Goal: Information Seeking & Learning: Learn about a topic

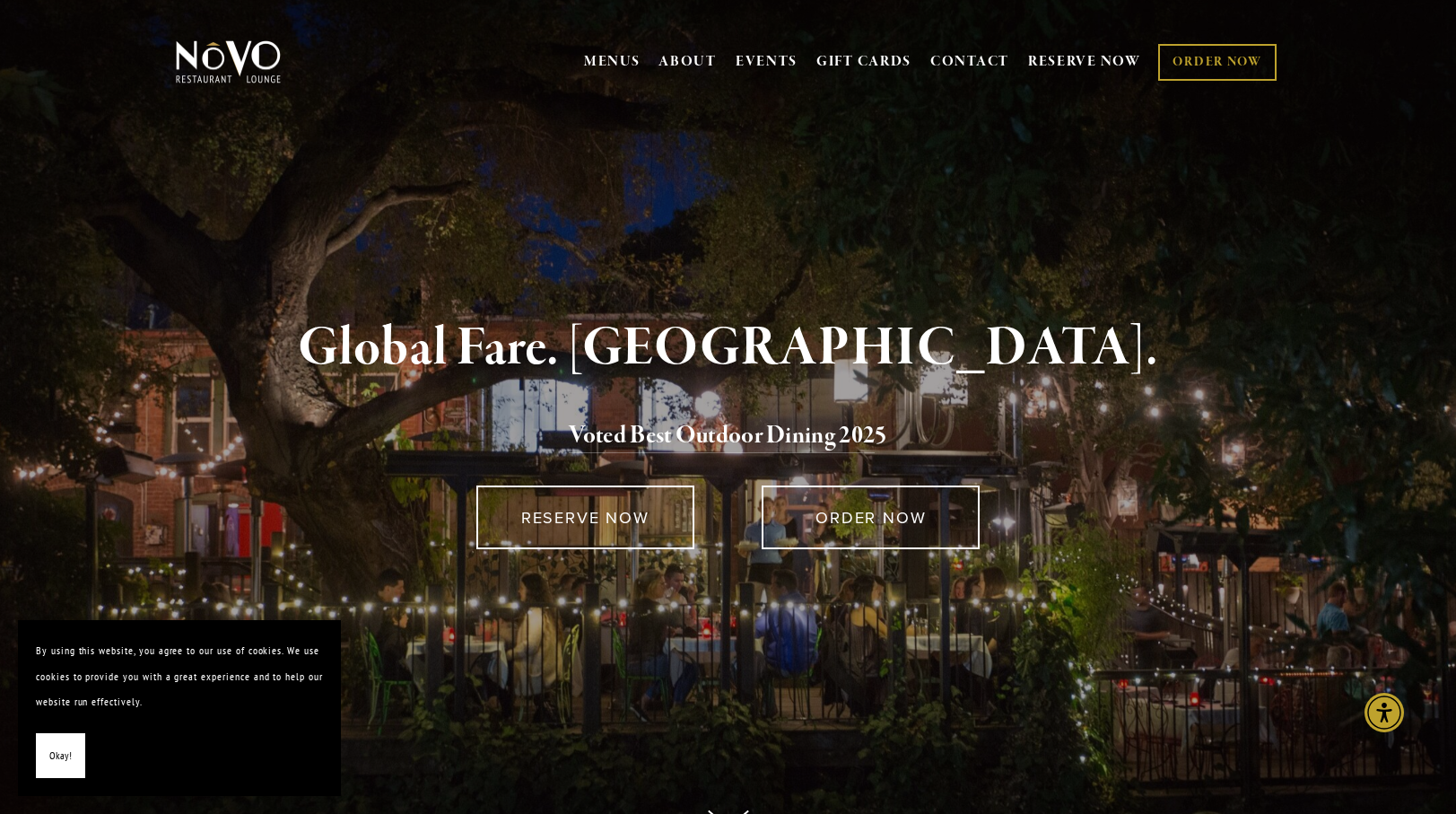
click at [81, 752] on button "Okay!" at bounding box center [60, 755] width 49 height 45
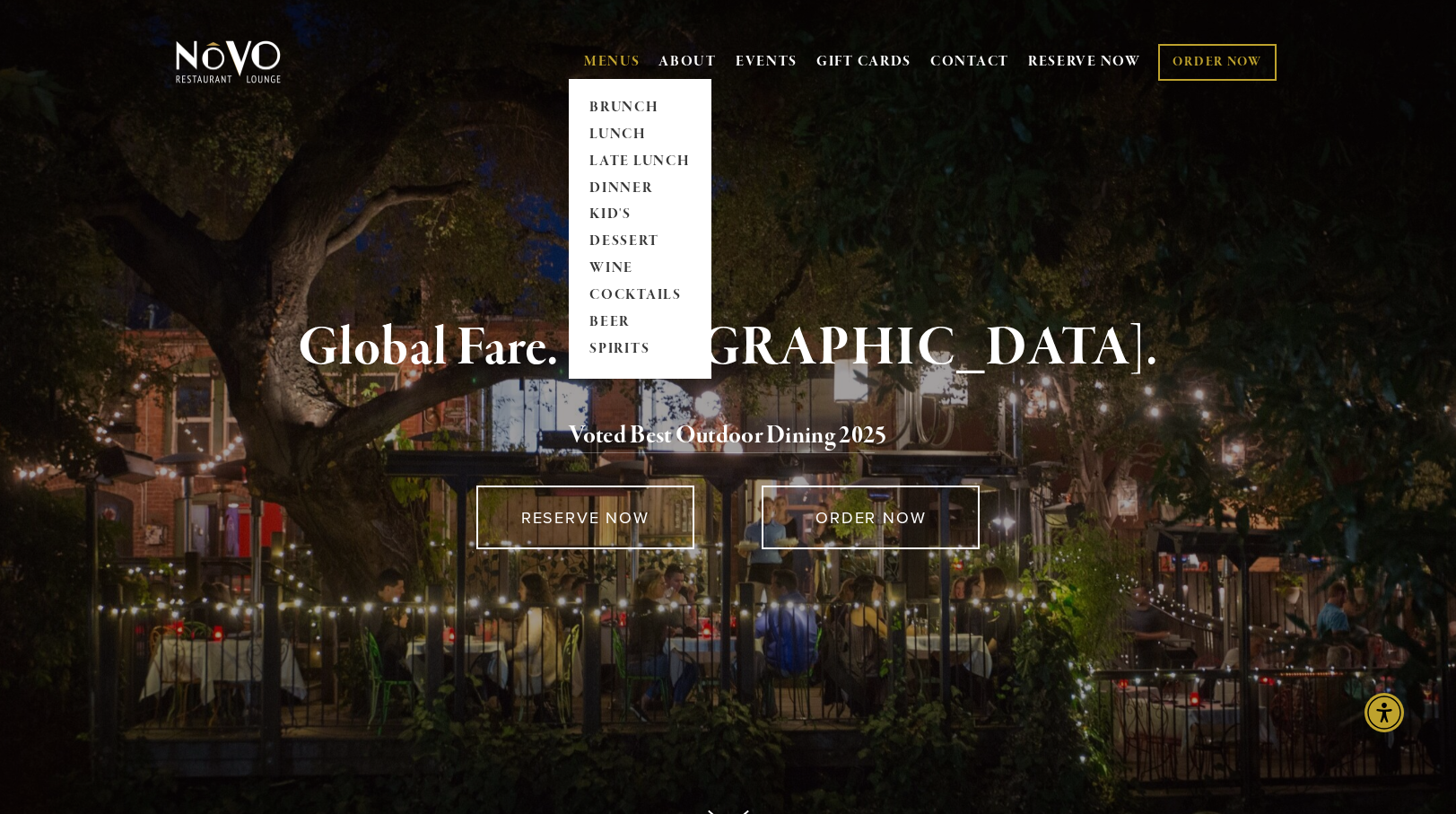
click at [614, 68] on link "MENUS" at bounding box center [612, 62] width 56 height 18
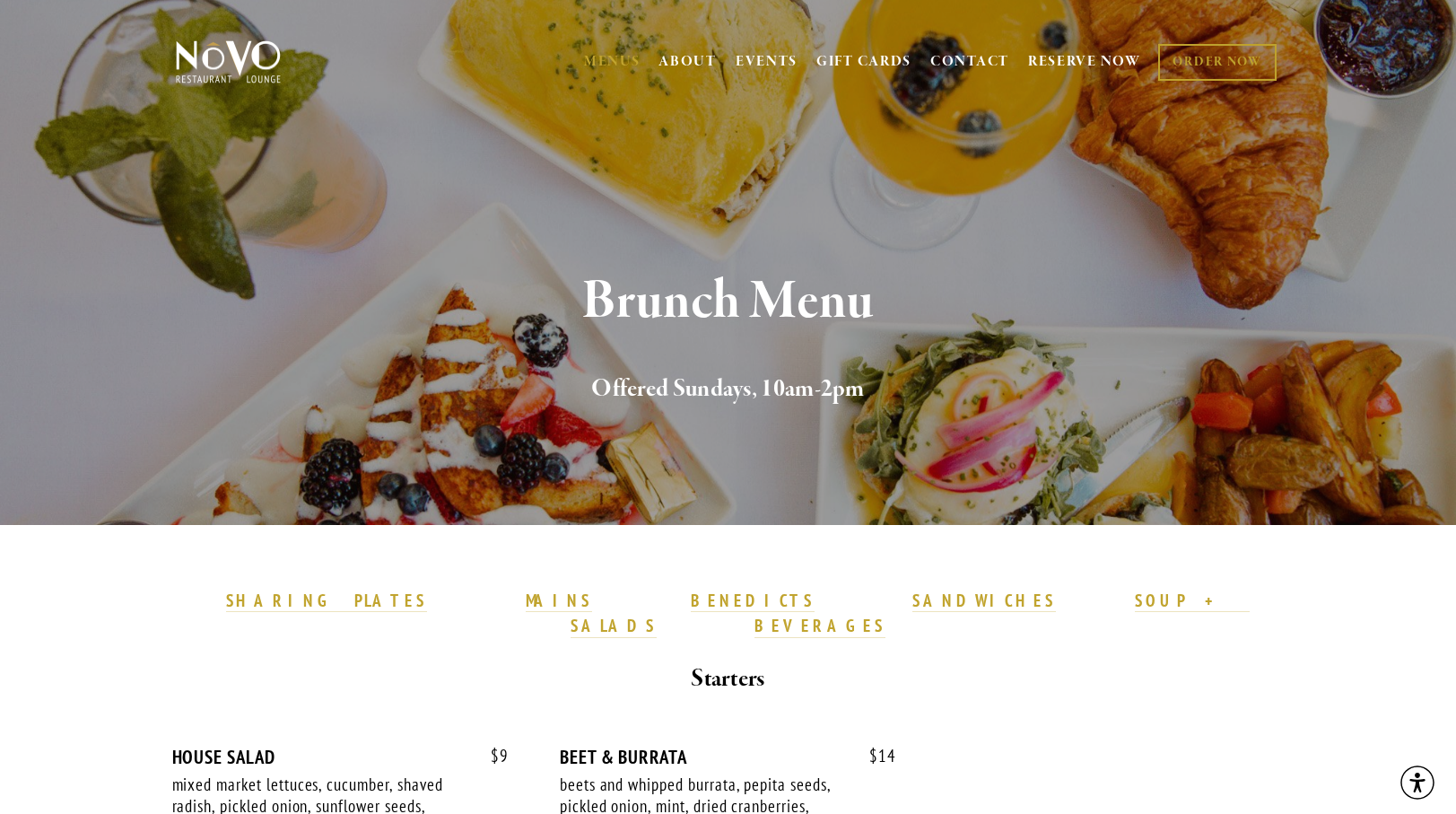
scroll to position [1, 0]
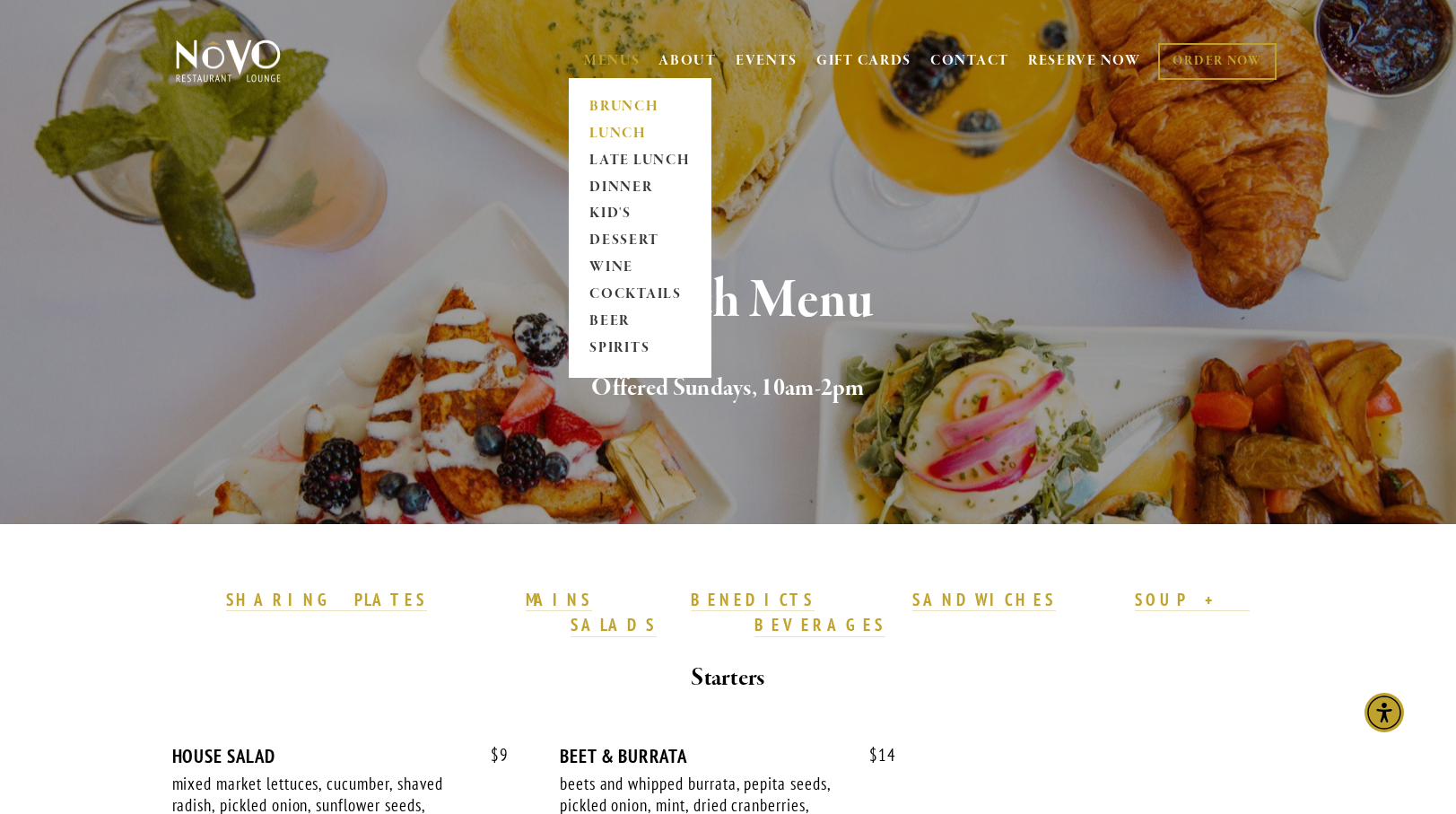
click at [627, 136] on link "LUNCH" at bounding box center [640, 133] width 112 height 27
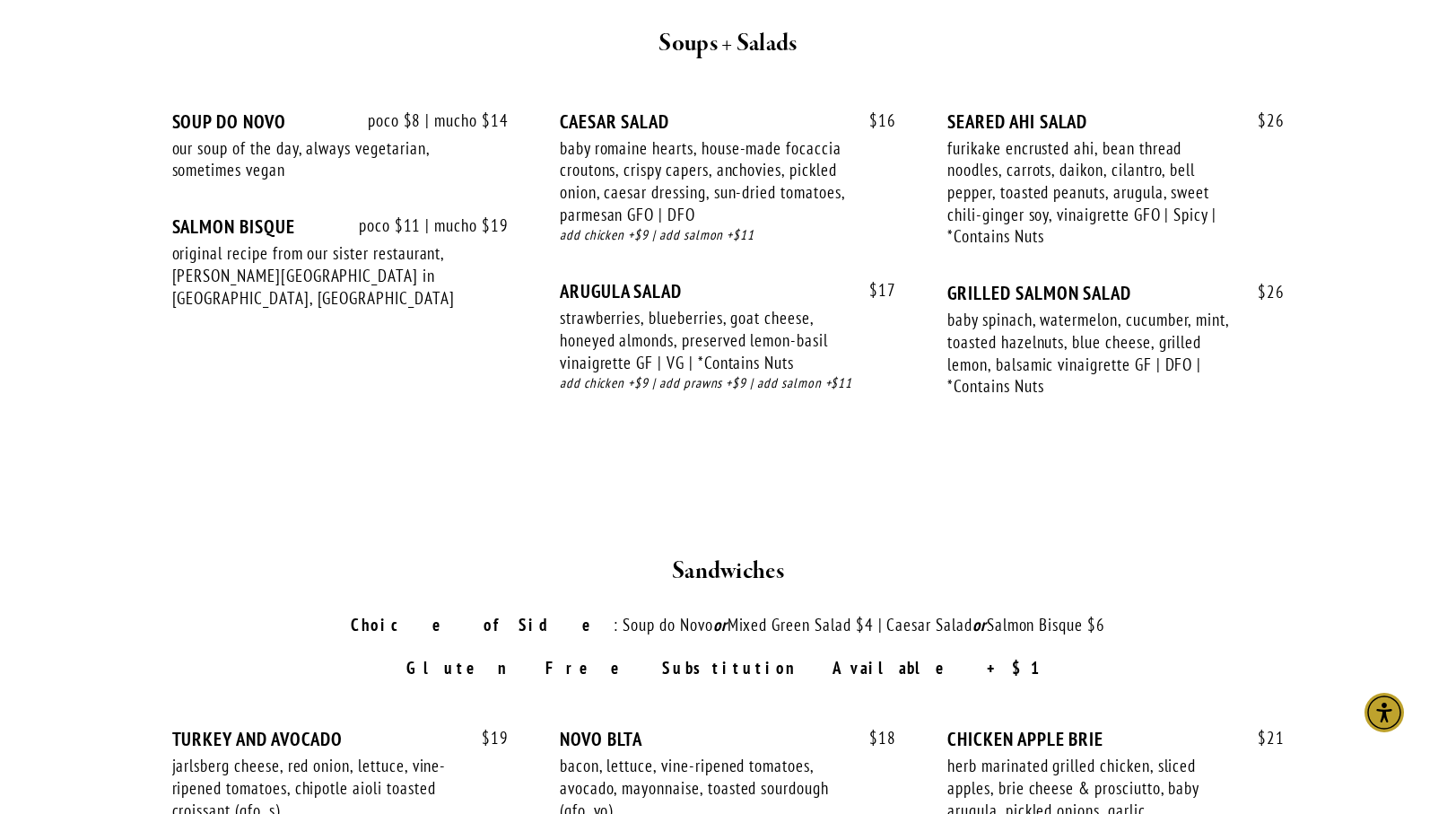
scroll to position [1962, 0]
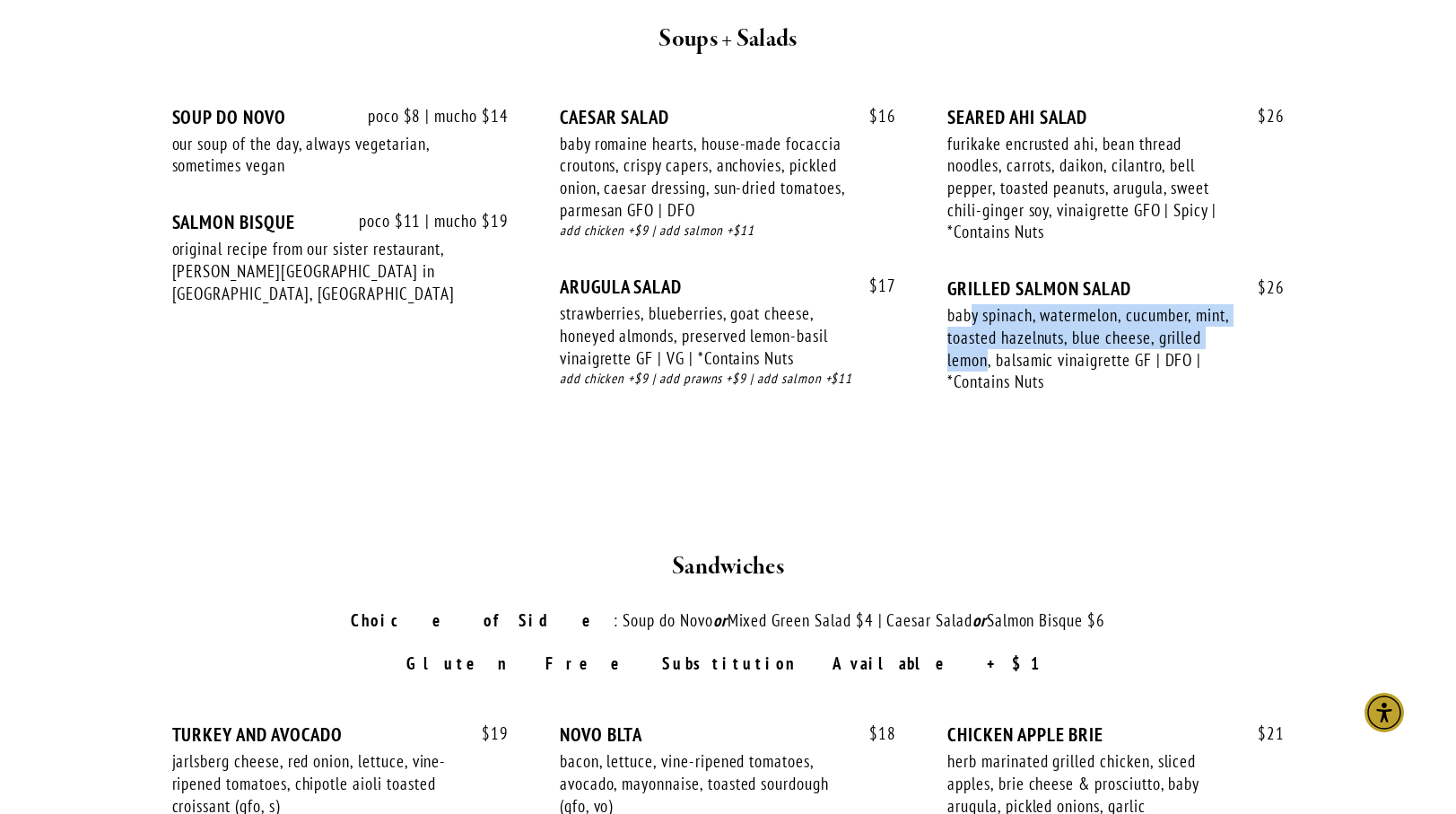
drag, startPoint x: 968, startPoint y: 266, endPoint x: 985, endPoint y: 308, distance: 45.3
click at [985, 308] on div "baby spinach, watermelon, cucumber, mint, toasted hazelnuts, blue cheese, grill…" at bounding box center [1089, 349] width 285 height 89
drag, startPoint x: 1018, startPoint y: 334, endPoint x: 1000, endPoint y: 295, distance: 43.0
click at [1013, 320] on div "baby spinach, watermelon, cucumber, mint, toasted hazelnuts, blue cheese, grill…" at bounding box center [1089, 349] width 285 height 89
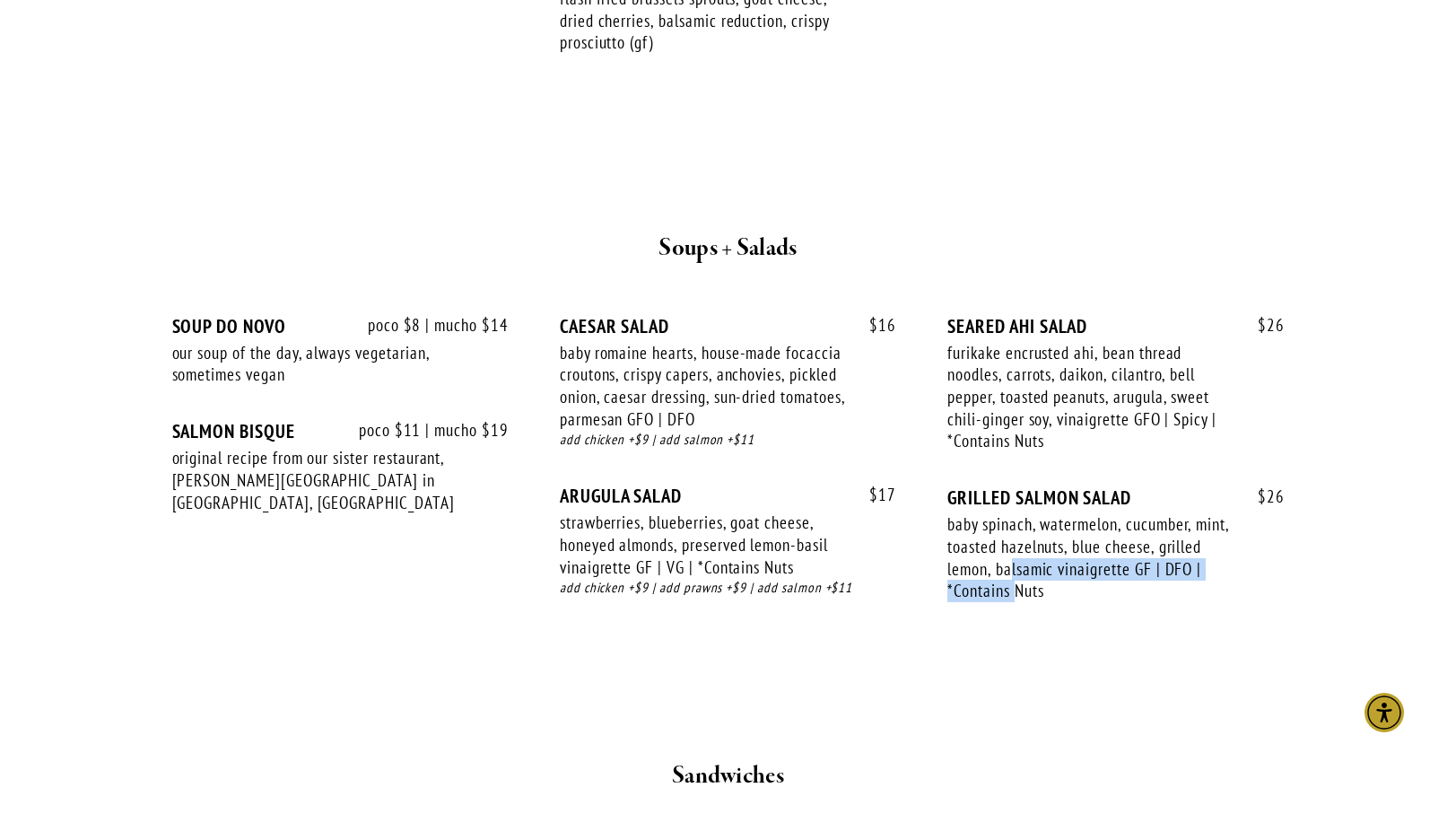
scroll to position [1755, 0]
click at [1031, 511] on div "baby spinach, watermelon, cucumber, mint, toasted hazelnuts, blue cheese, grill…" at bounding box center [1089, 556] width 285 height 89
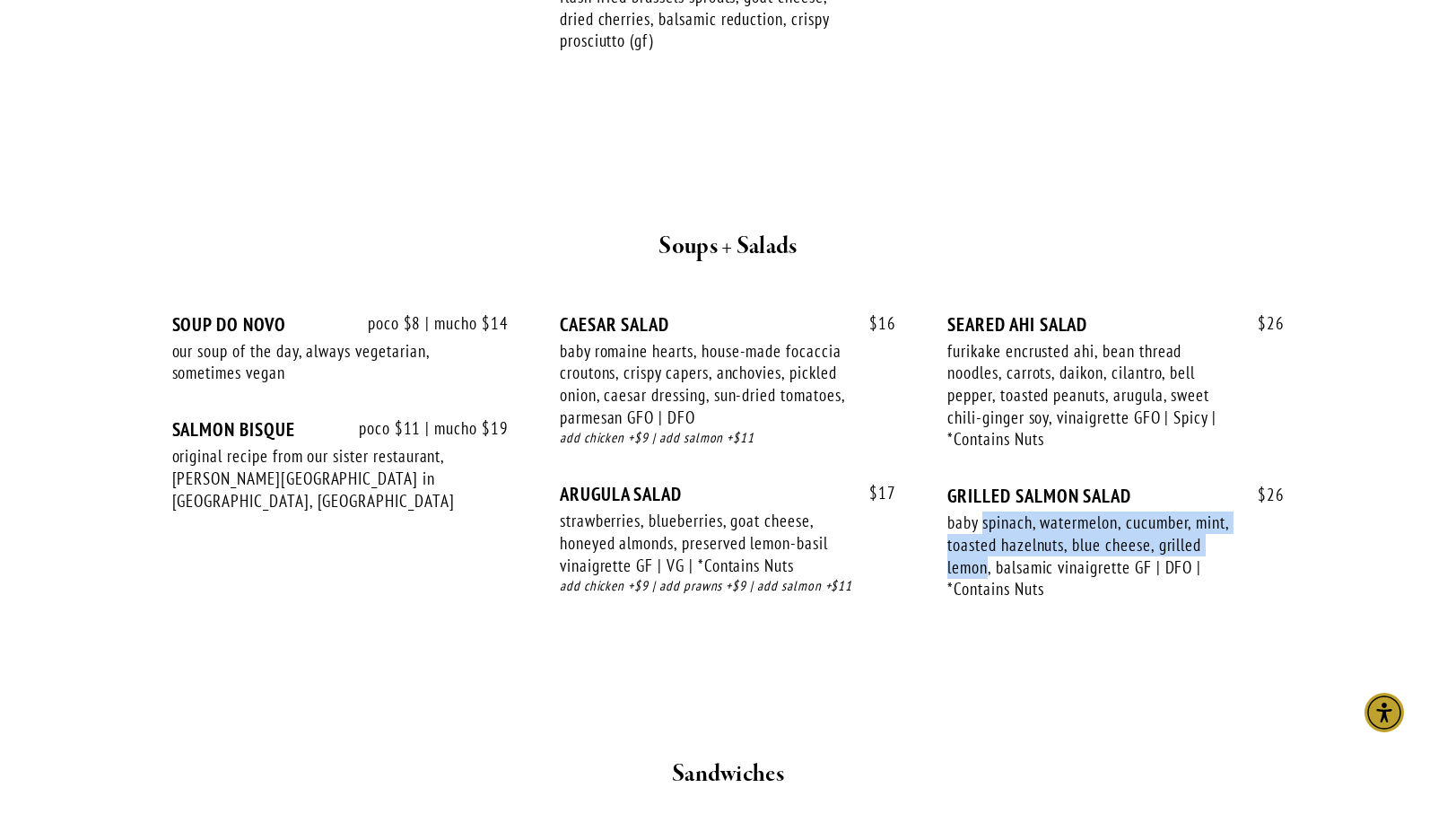
drag, startPoint x: 985, startPoint y: 488, endPoint x: 985, endPoint y: 522, distance: 34.0
click at [985, 522] on div "baby spinach, watermelon, cucumber, mint, toasted hazelnuts, blue cheese, grill…" at bounding box center [1089, 556] width 285 height 89
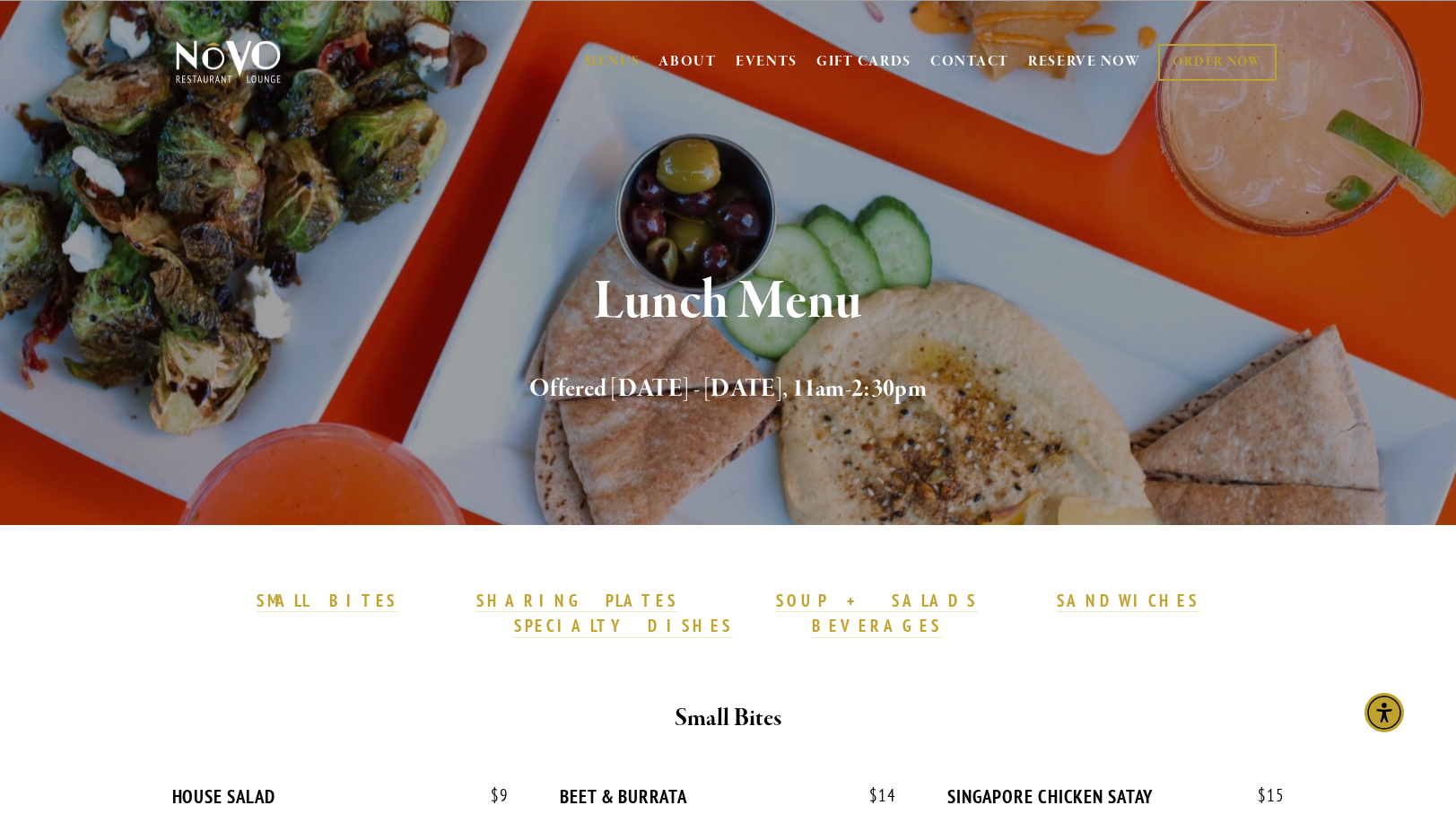
scroll to position [0, 0]
